Goal: Task Accomplishment & Management: Complete application form

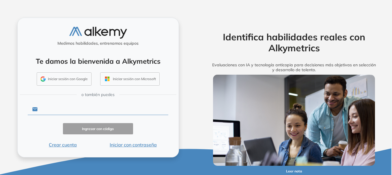
click at [66, 111] on input "text" at bounding box center [102, 109] width 131 height 11
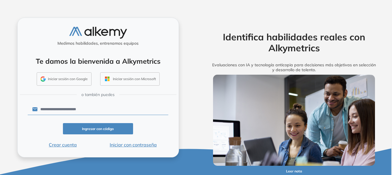
type input "**********"
click button "Ingresar con código" at bounding box center [98, 128] width 70 height 11
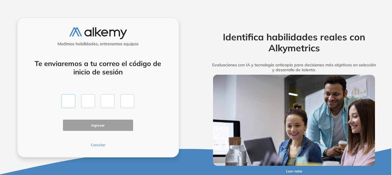
click at [69, 101] on input "text" at bounding box center [68, 101] width 14 height 14
type input "*"
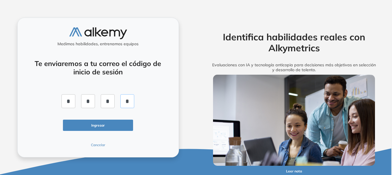
type input "*"
click button "Ingresar" at bounding box center [98, 125] width 70 height 11
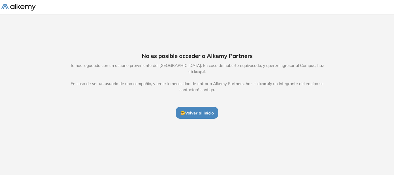
click at [208, 111] on span "🤓 Volver al inicio" at bounding box center [196, 112] width 33 height 5
